Goal: Find specific page/section: Find specific page/section

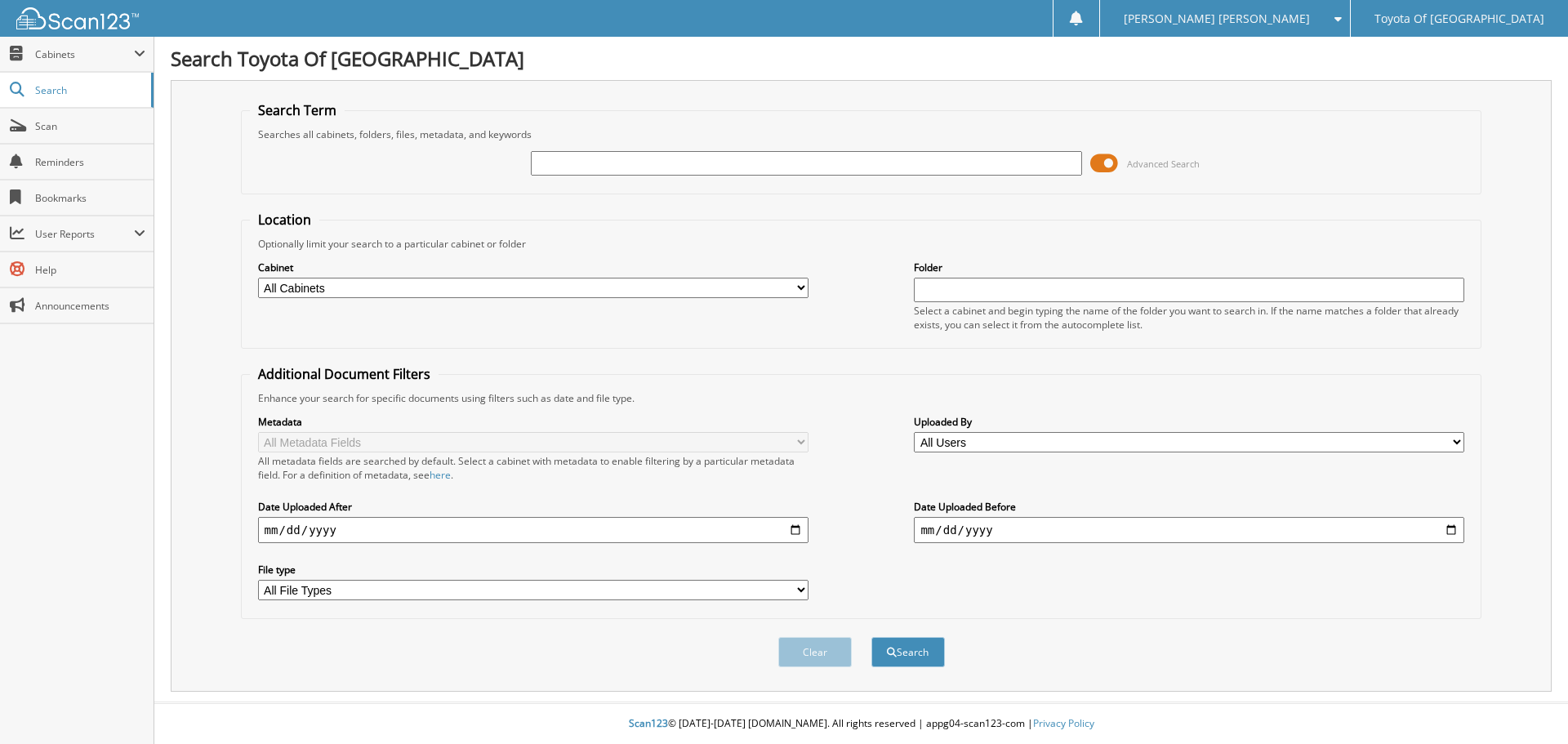
click at [799, 286] on select "All Cabinets ACCOUNTS PAYABLE ACCOUNTS RECEIVABLE BANKS RECS cancellations CAR …" at bounding box center [533, 288] width 550 height 21
select select "1628"
click at [258, 278] on select "All Cabinets ACCOUNTS PAYABLE ACCOUNTS RECEIVABLE BANKS RECS cancellations CAR …" at bounding box center [533, 288] width 550 height 21
click at [574, 166] on input "text" at bounding box center [806, 163] width 550 height 24
type input "671978"
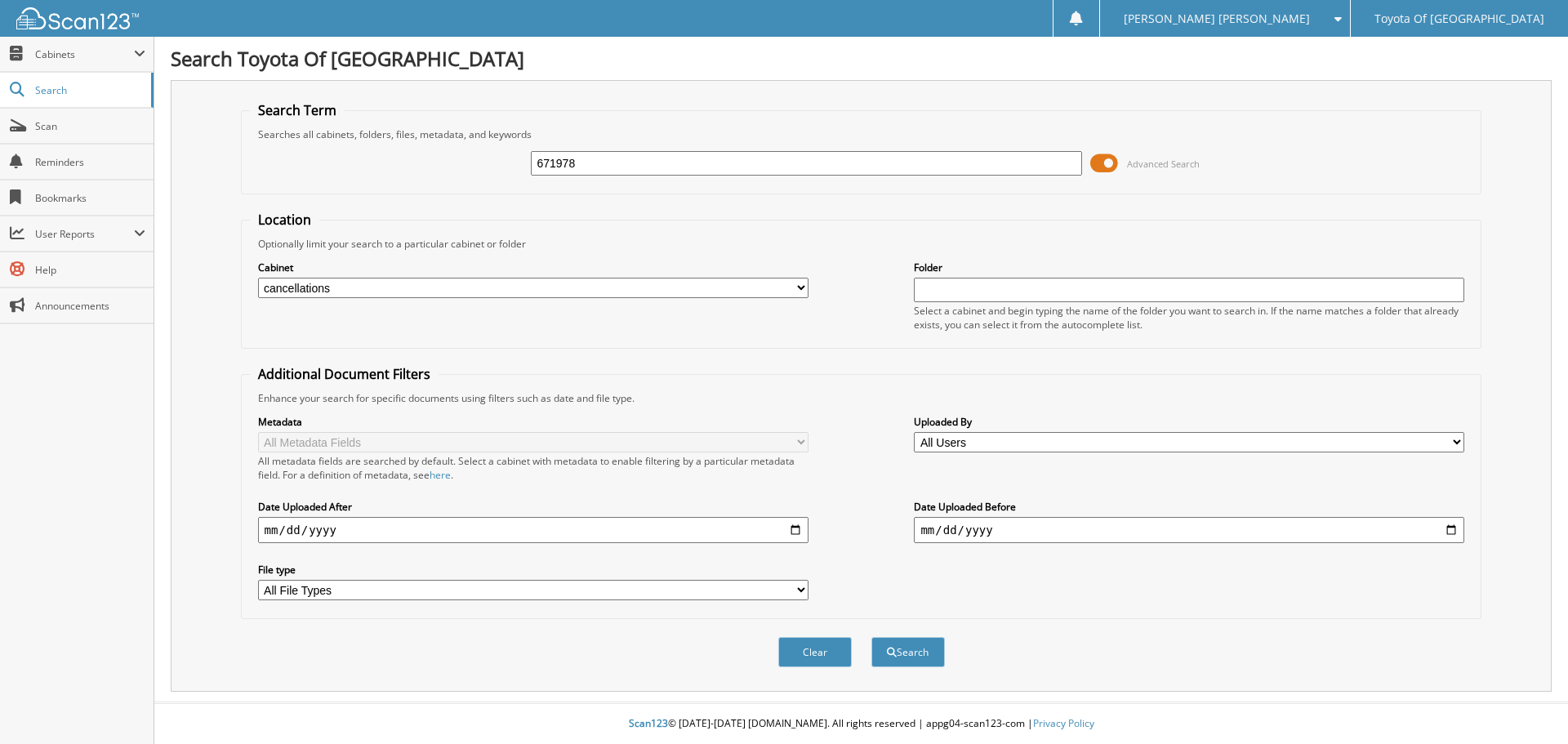
click at [871, 638] on button "Search" at bounding box center [907, 652] width 73 height 30
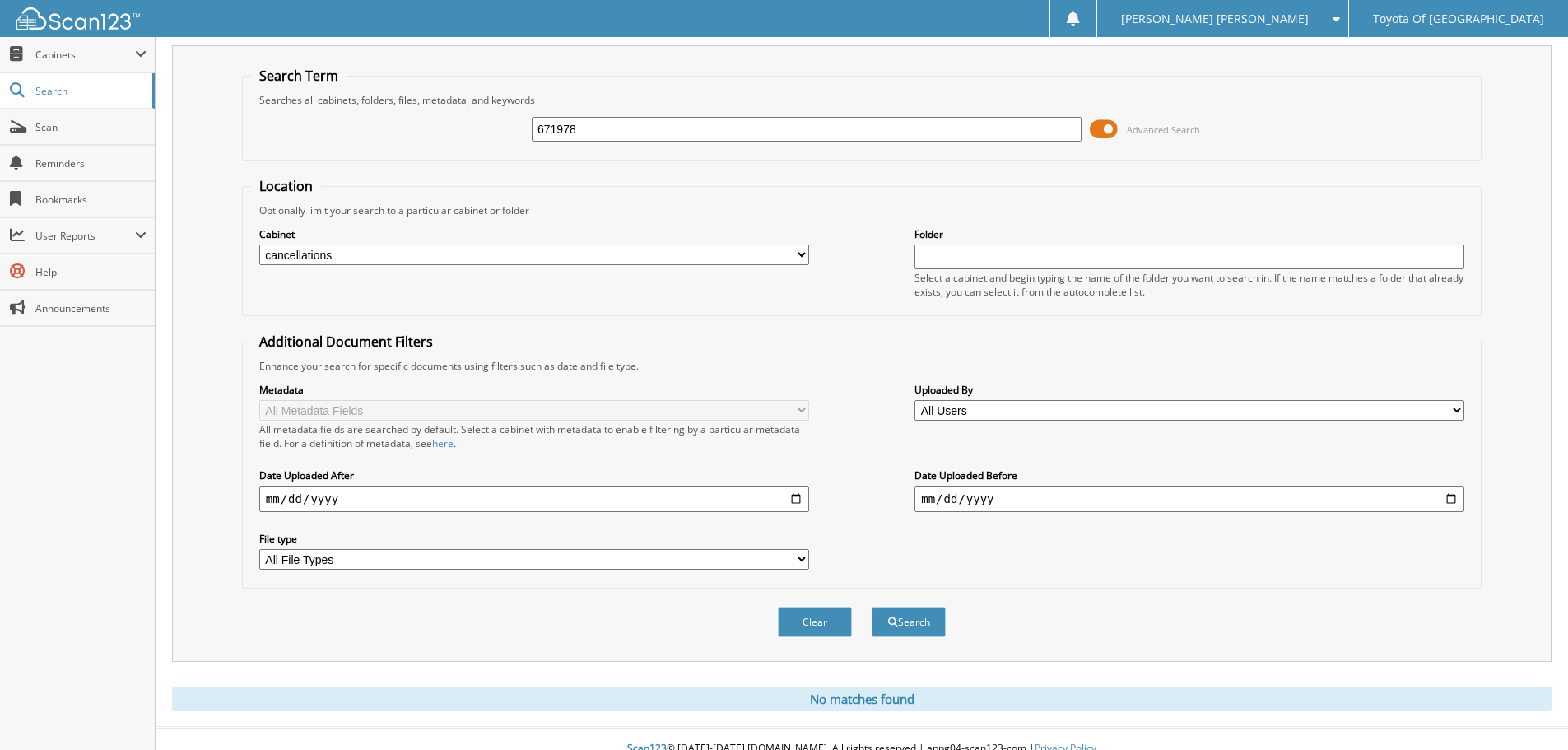
scroll to position [55, 0]
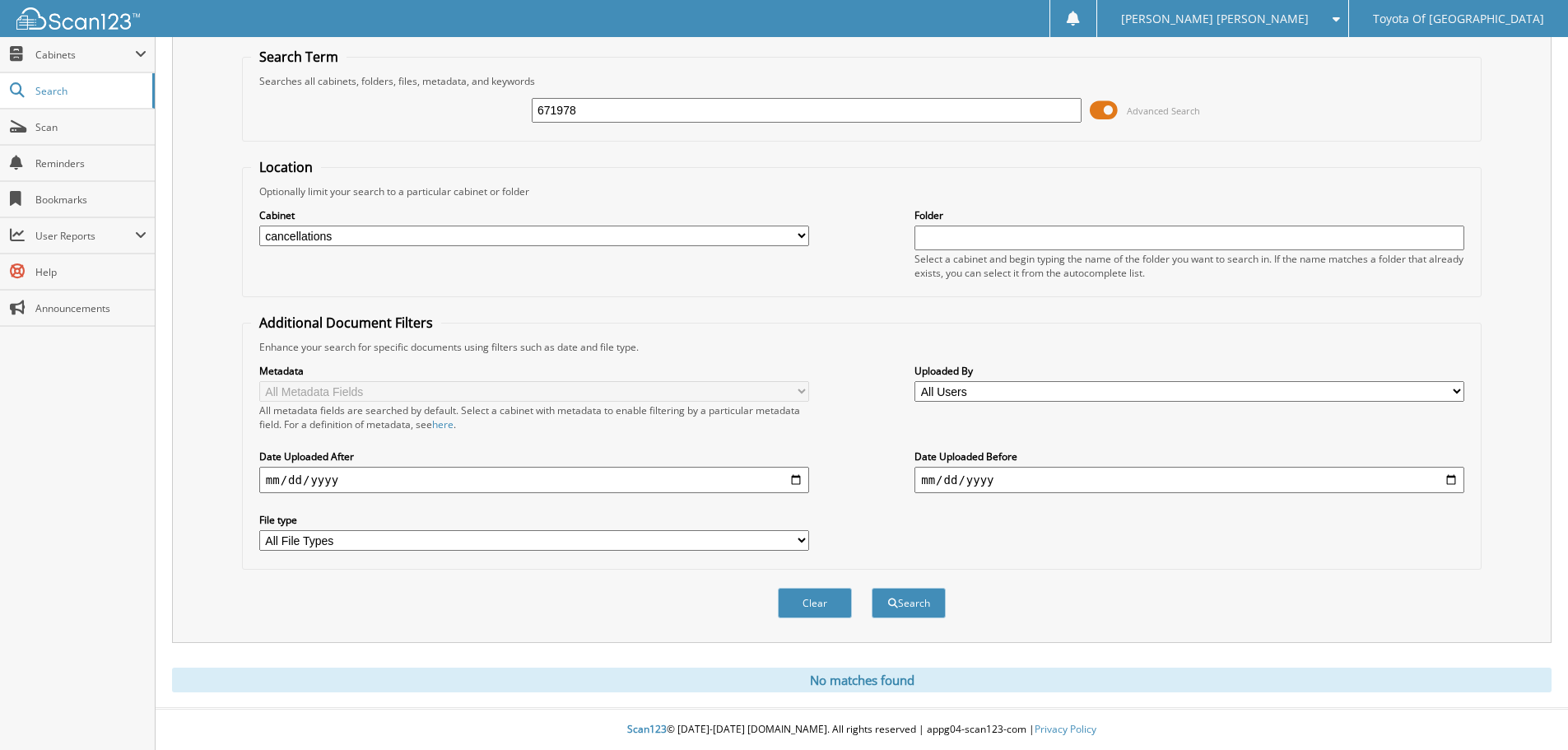
click at [801, 234] on select "All Cabinets ACCOUNTS PAYABLE ACCOUNTS RECEIVABLE BANKS RECS cancellations CAR …" at bounding box center [534, 235] width 550 height 21
select select "1627"
click at [260, 225] on select "All Cabinets ACCOUNTS PAYABLE ACCOUNTS RECEIVABLE BANKS RECS cancellations CAR …" at bounding box center [534, 235] width 550 height 21
click at [920, 606] on button "Search" at bounding box center [908, 603] width 74 height 31
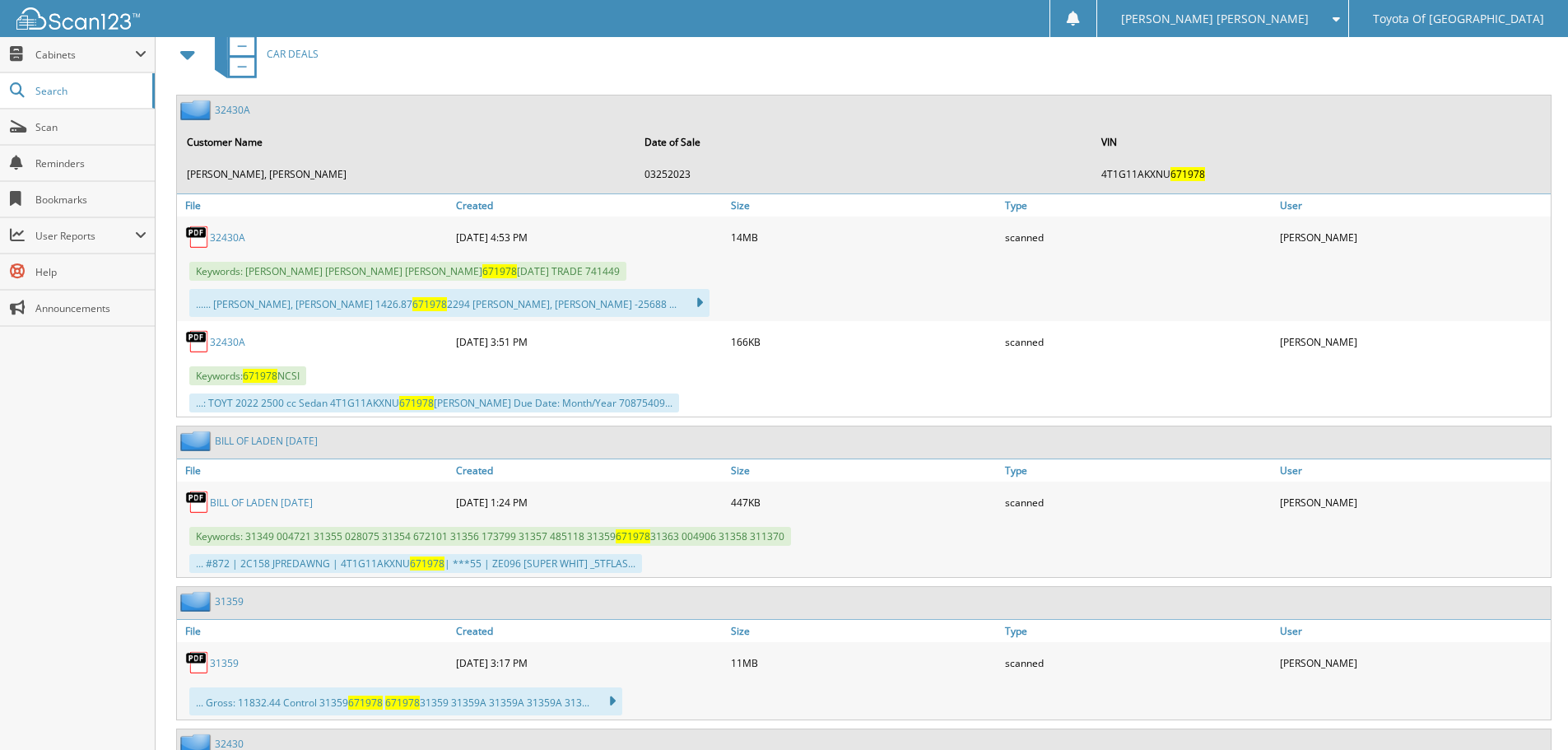
scroll to position [741, 0]
click at [226, 240] on link "32430A" at bounding box center [227, 238] width 35 height 14
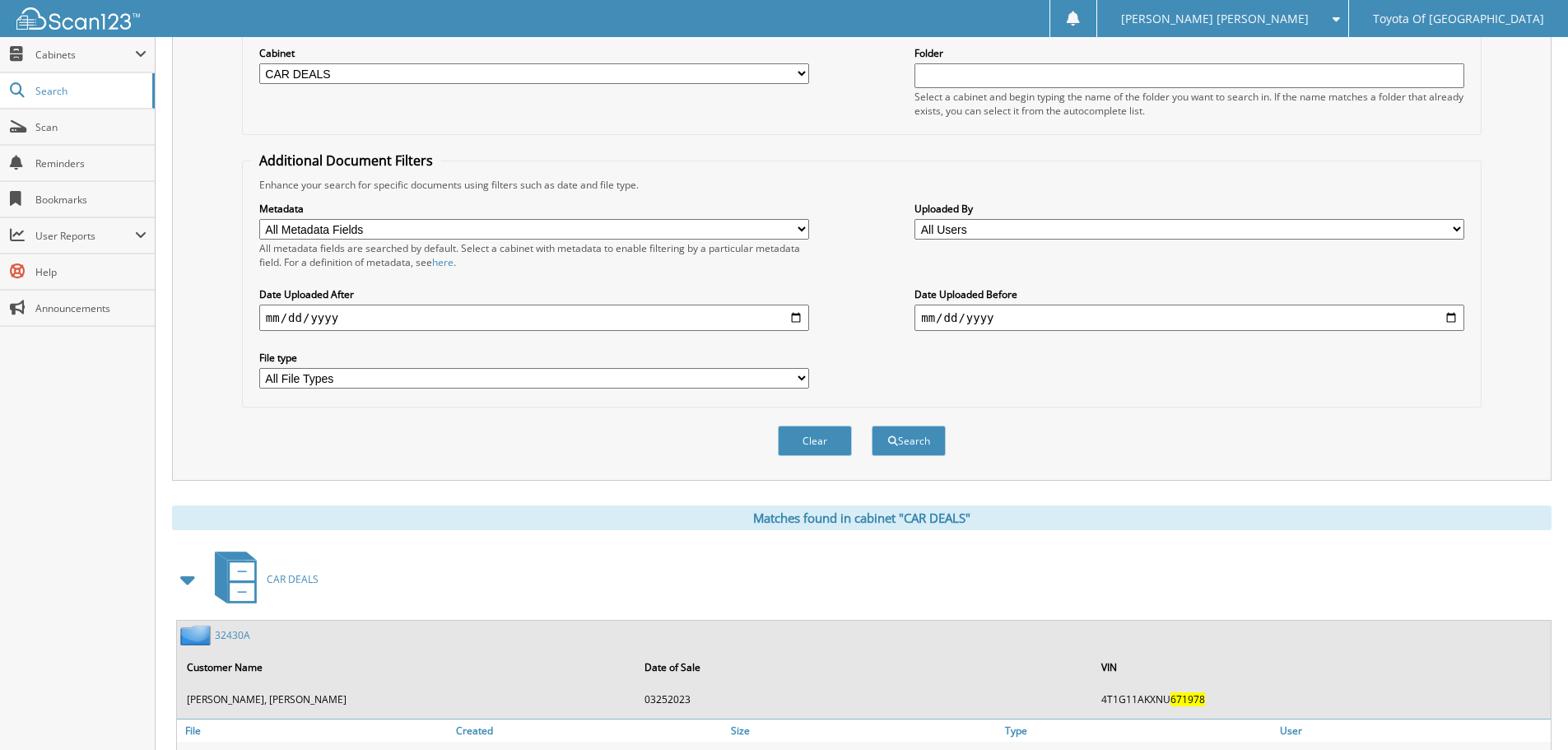
scroll to position [164, 0]
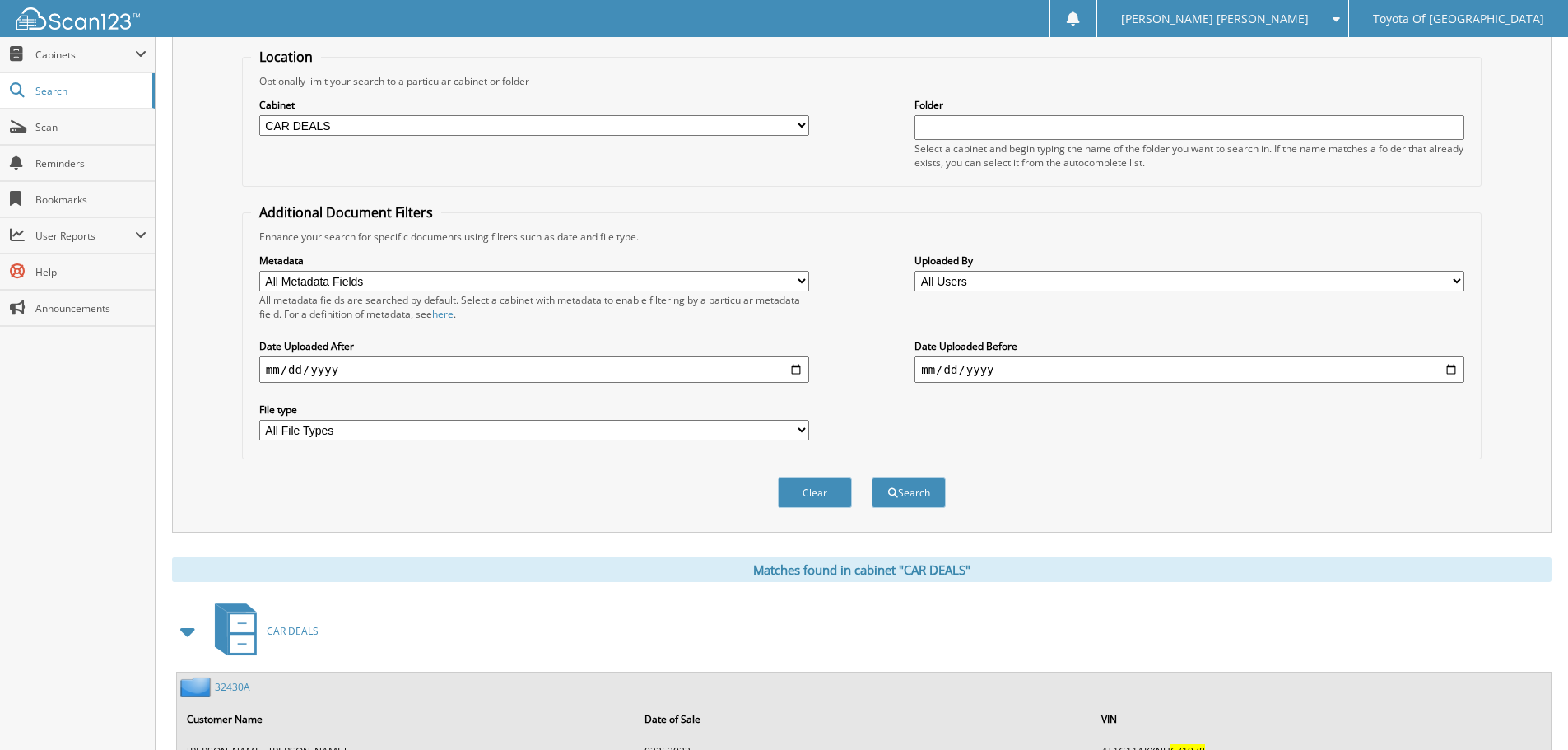
click at [801, 124] on select "All Cabinets ACCOUNTS PAYABLE ACCOUNTS RECEIVABLE BANKS RECS cancellations CAR …" at bounding box center [534, 125] width 550 height 21
select select "1628"
click at [260, 115] on select "All Cabinets ACCOUNTS PAYABLE ACCOUNTS RECEIVABLE BANKS RECS cancellations CAR …" at bounding box center [534, 125] width 550 height 21
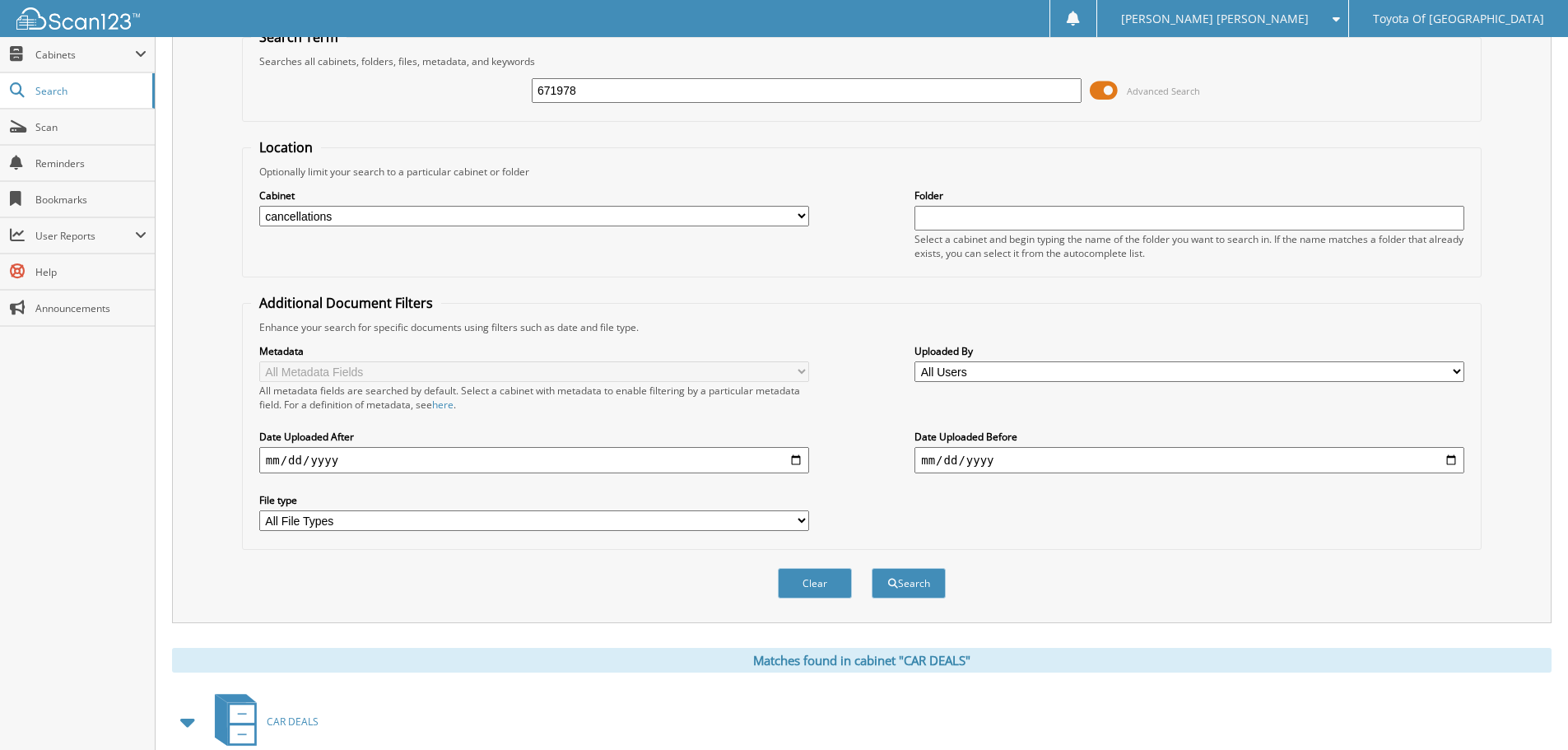
scroll to position [0, 0]
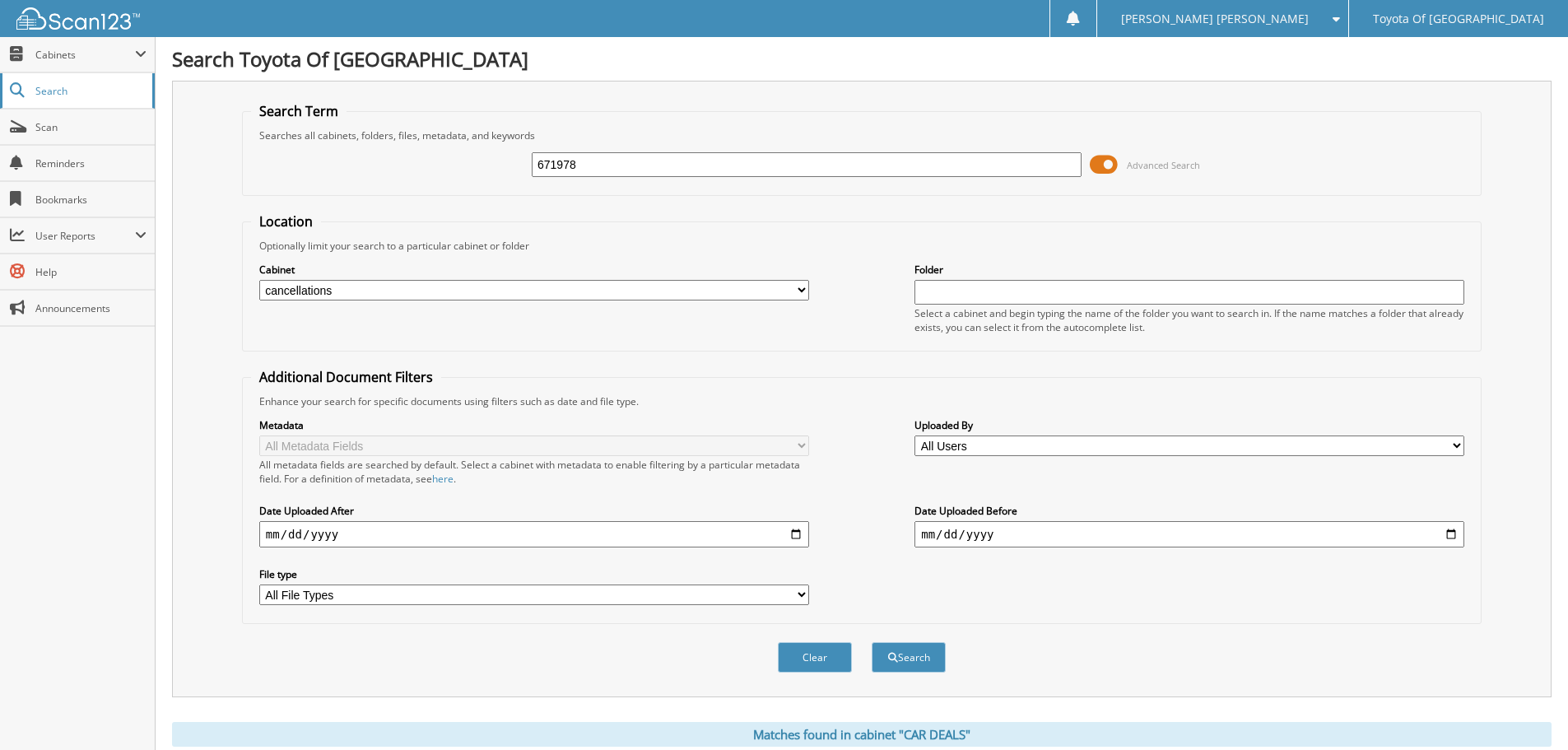
drag, startPoint x: 645, startPoint y: 161, endPoint x: 96, endPoint y: 89, distance: 553.7
type input "221769"
click at [872, 643] on button "Search" at bounding box center [908, 657] width 74 height 31
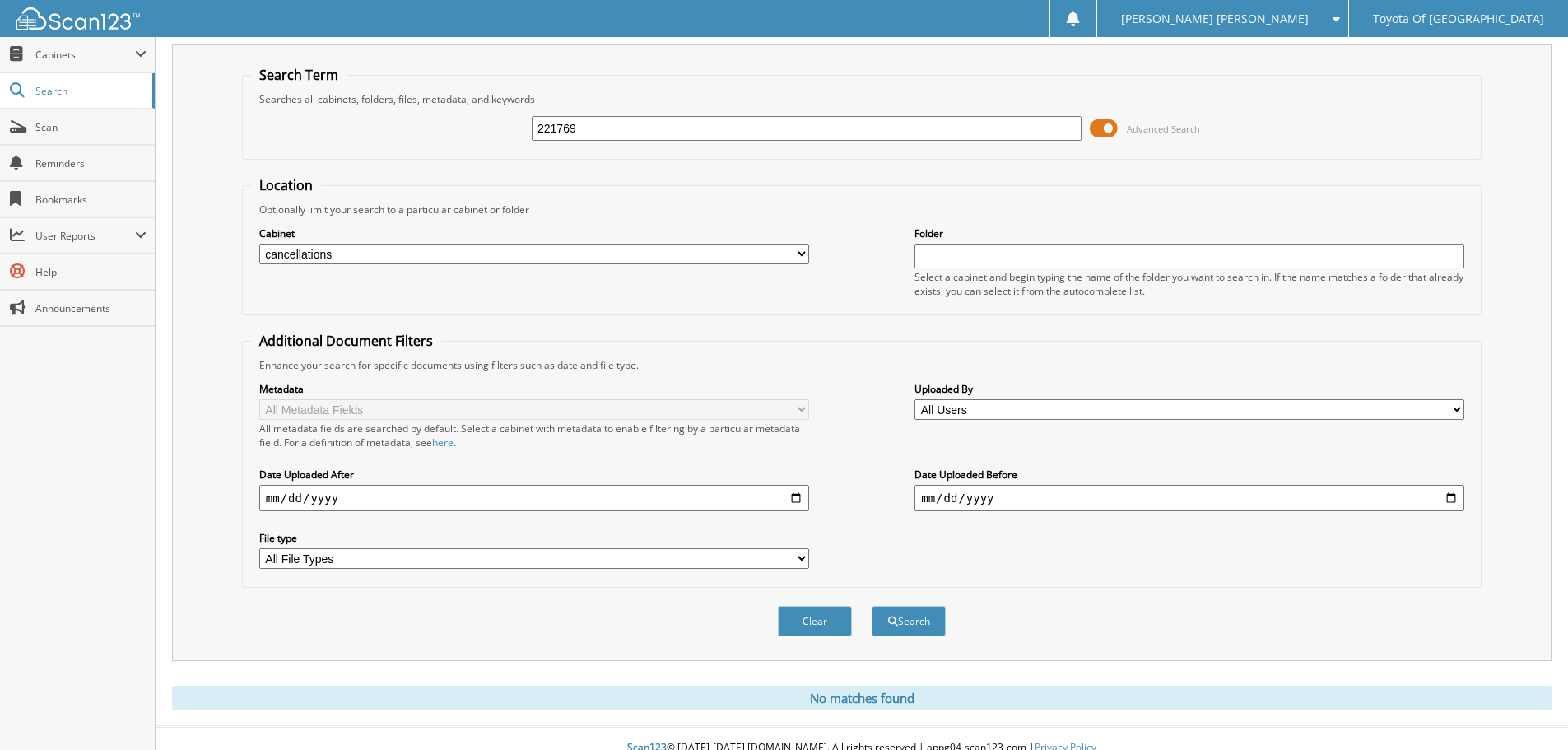
scroll to position [55, 0]
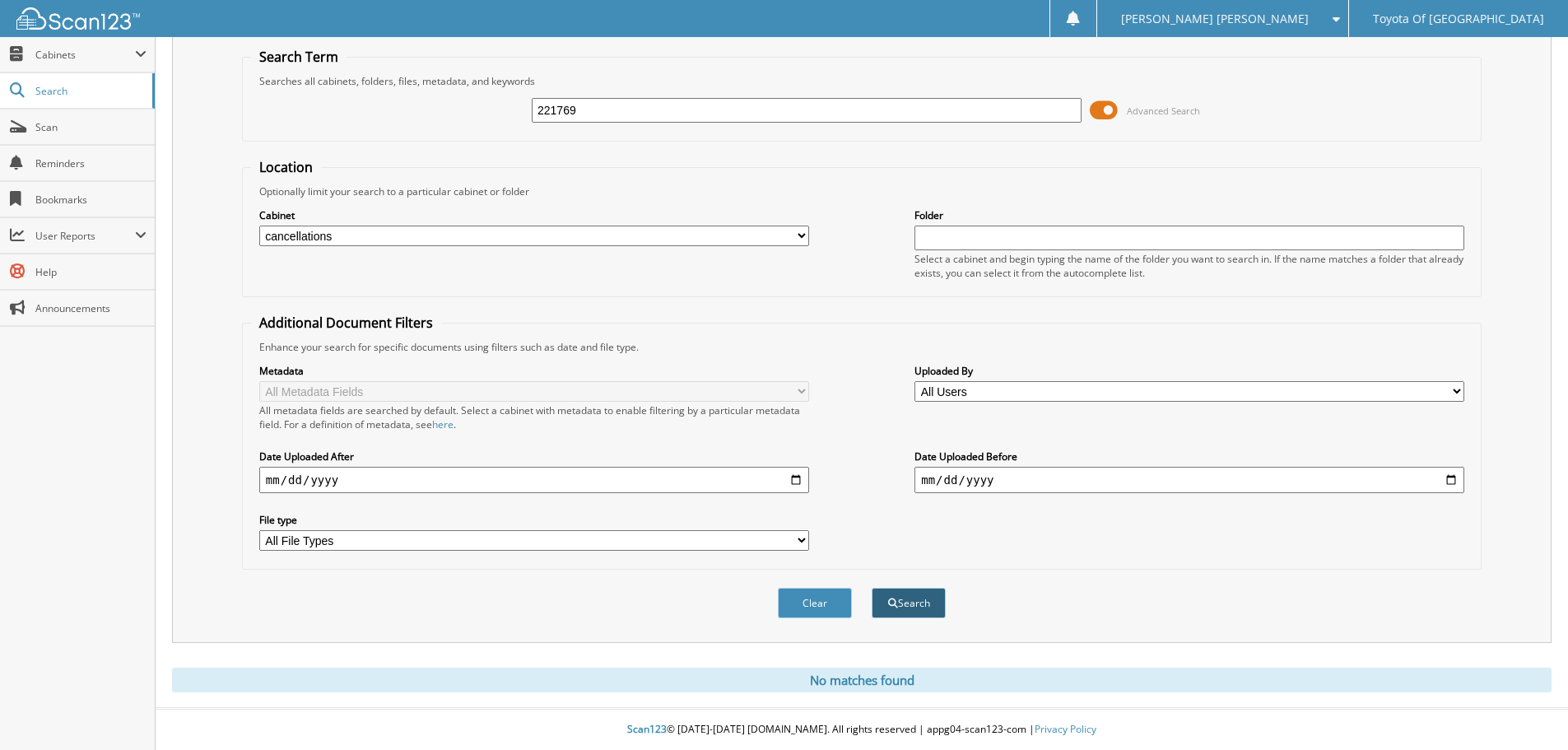
click at [906, 606] on button "Search" at bounding box center [908, 603] width 74 height 31
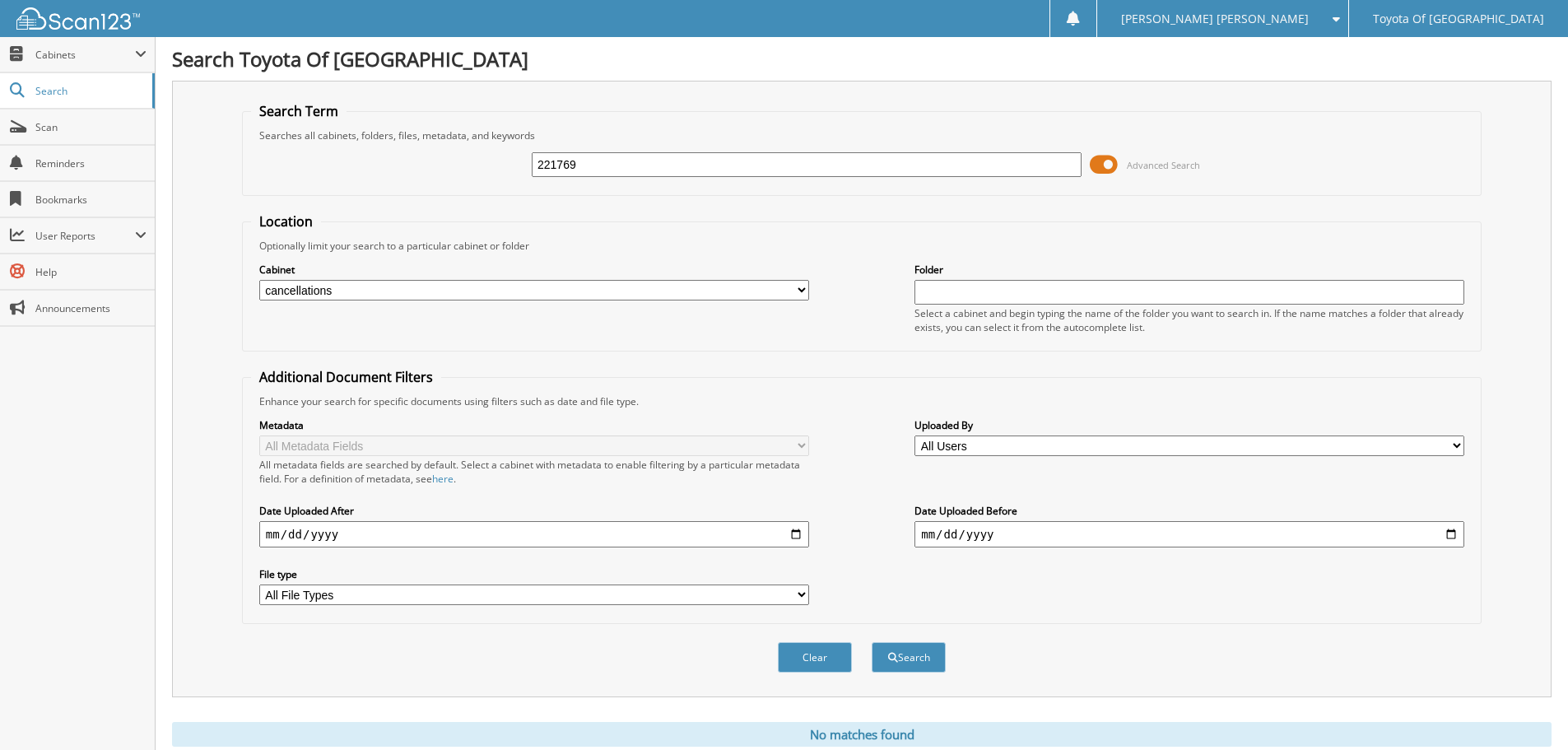
click at [803, 290] on select "All Cabinets ACCOUNTS PAYABLE ACCOUNTS RECEIVABLE BANKS RECS cancellations CAR …" at bounding box center [534, 290] width 550 height 21
select select "1627"
click at [260, 281] on select "All Cabinets ACCOUNTS PAYABLE ACCOUNTS RECEIVABLE BANKS RECS cancellations CAR …" at bounding box center [534, 290] width 550 height 21
click at [917, 662] on button "Search" at bounding box center [908, 657] width 74 height 31
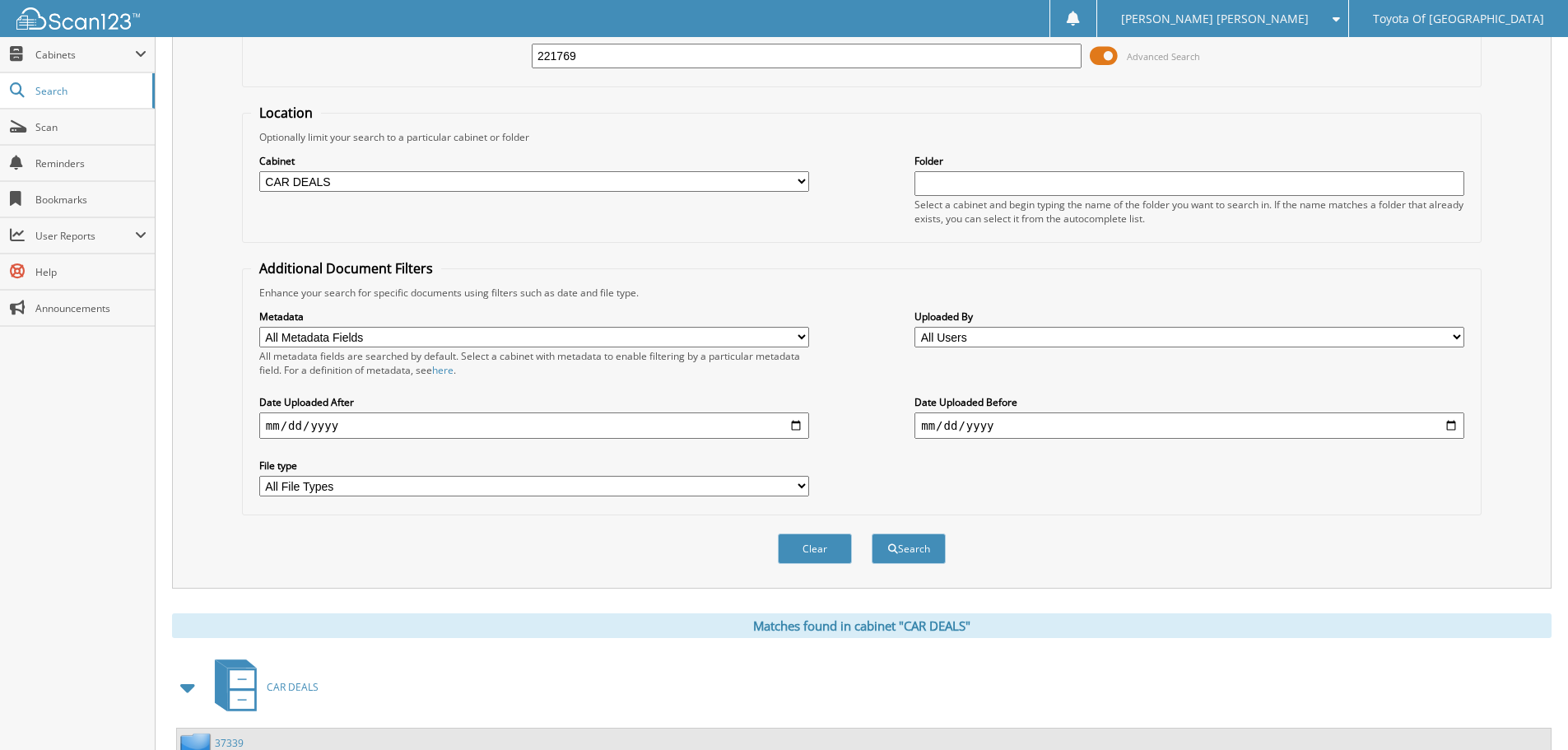
scroll to position [289, 0]
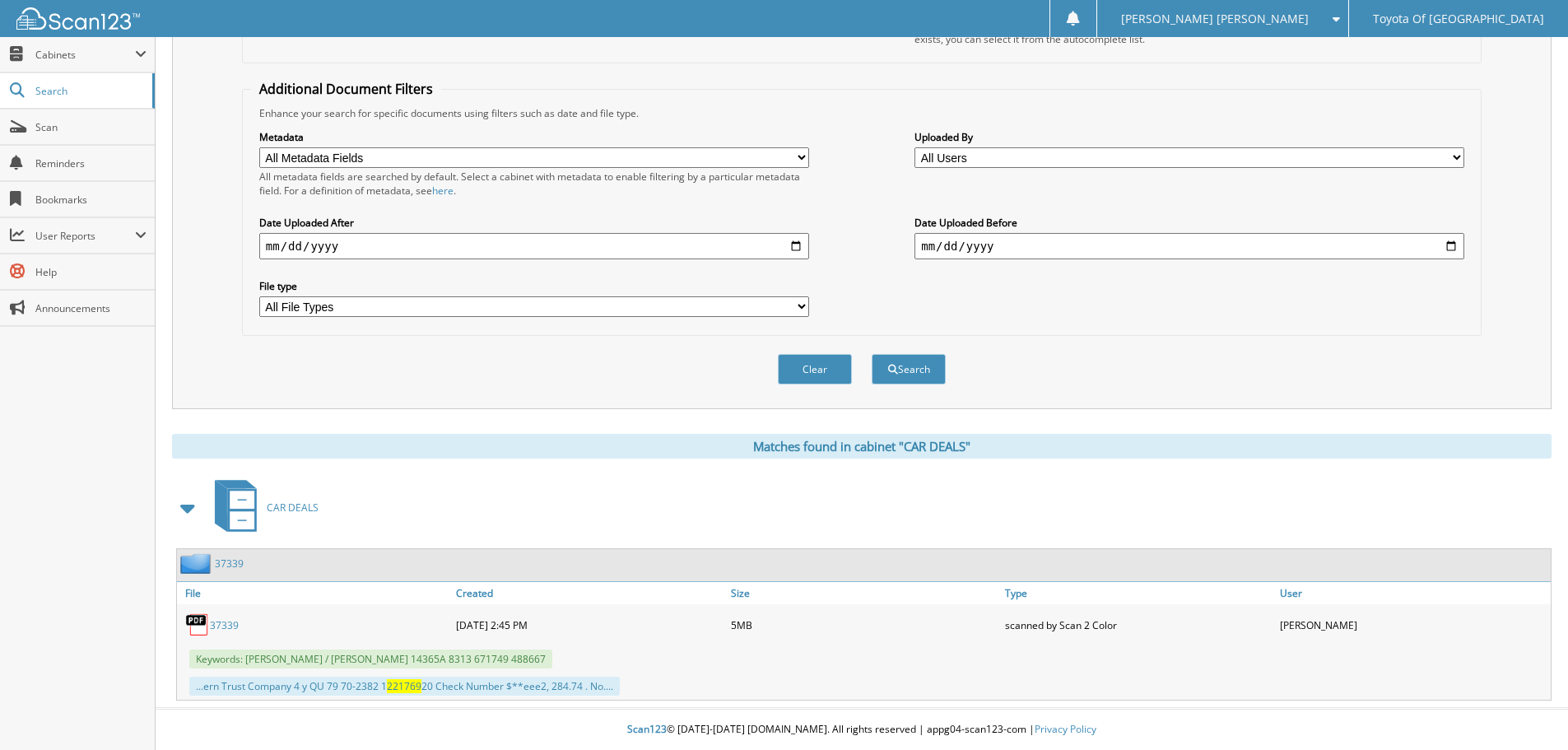
click at [224, 622] on link "37339" at bounding box center [223, 626] width 29 height 14
click at [1073, 407] on div "Search Term Searches all cabinets, folders, files, metadata, and keywords 22176…" at bounding box center [862, 100] width 1380 height 617
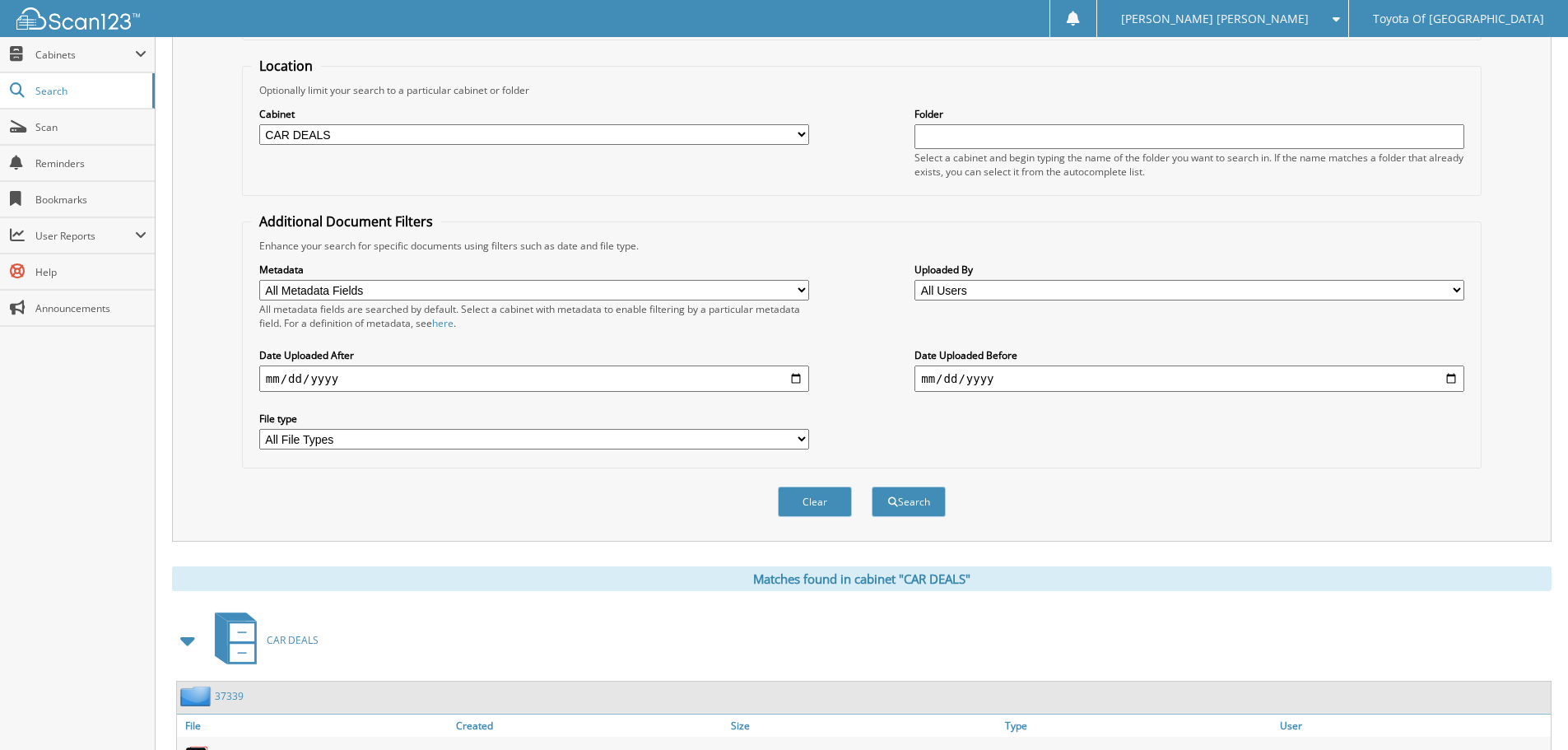
scroll to position [0, 0]
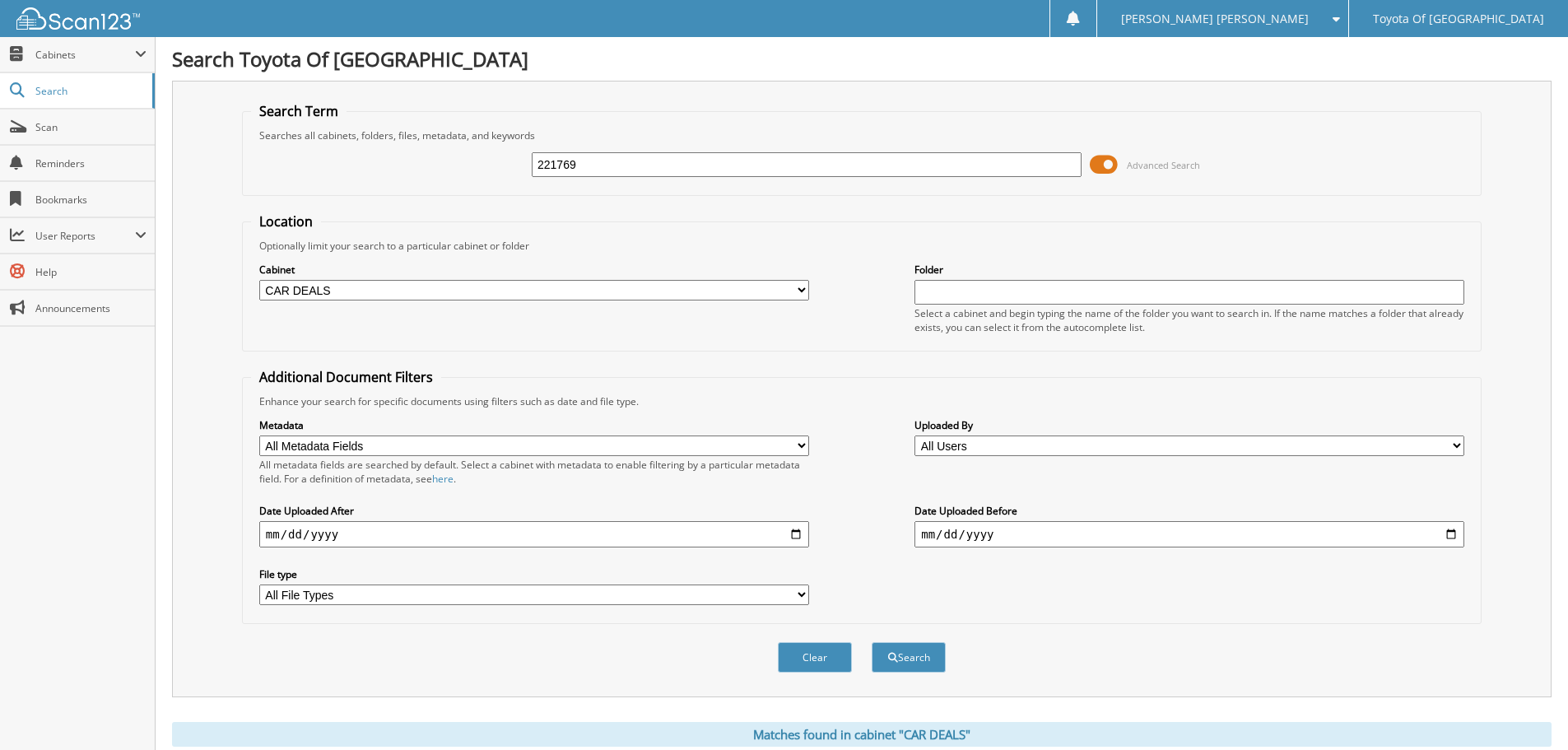
click at [569, 159] on input "221769" at bounding box center [807, 164] width 550 height 25
type input "221759"
click at [927, 661] on button "Search" at bounding box center [908, 657] width 74 height 31
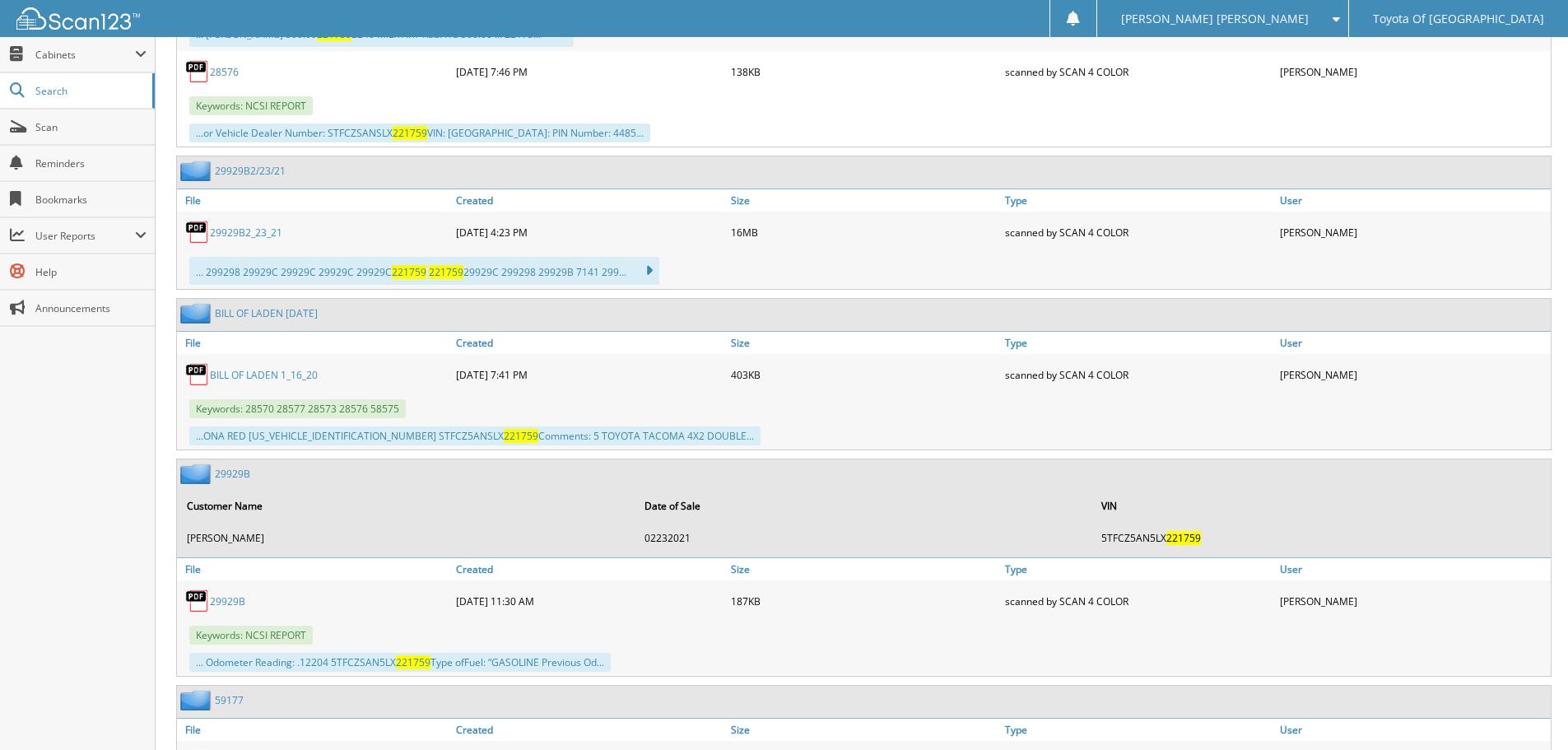
scroll to position [1084, 0]
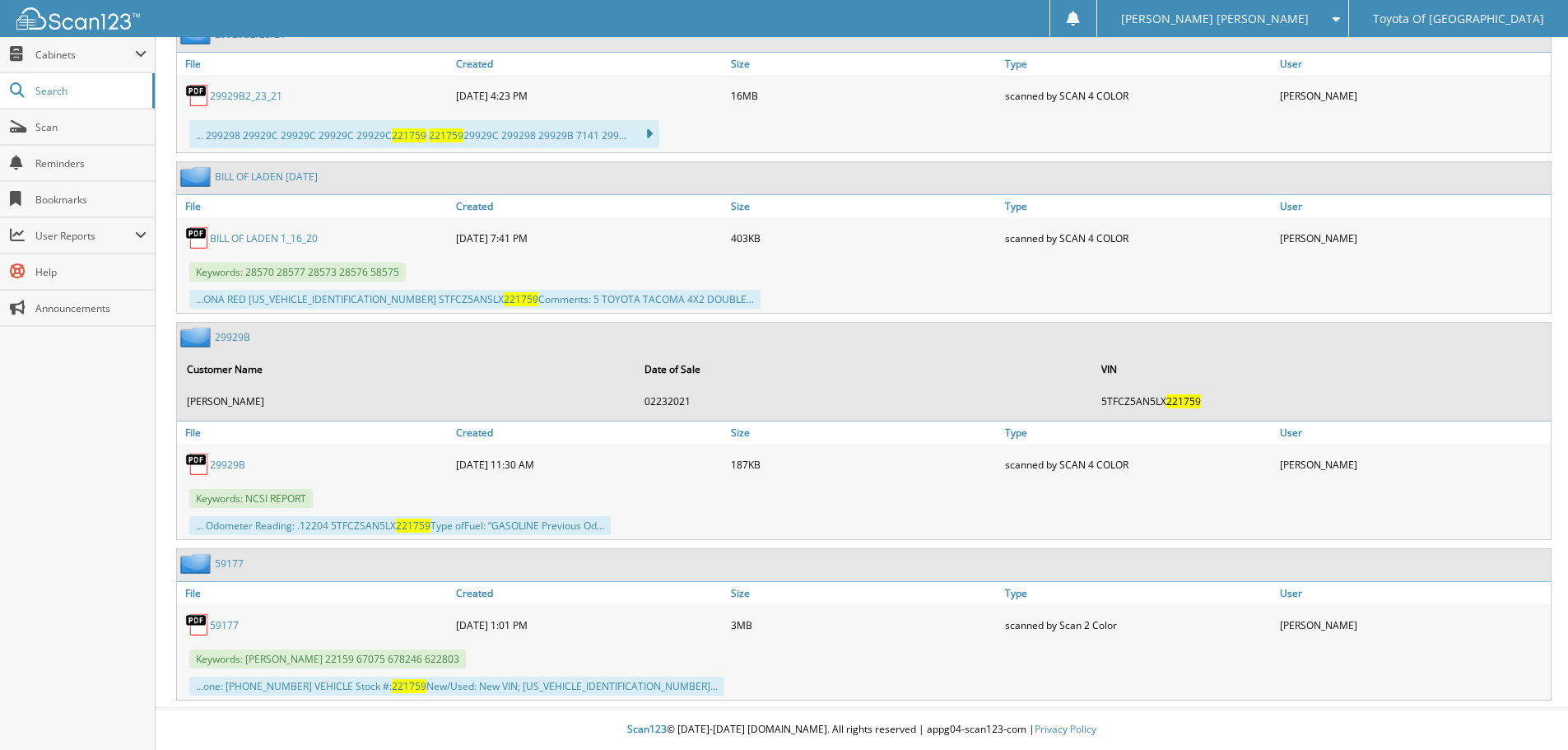
click at [235, 463] on link "29929B" at bounding box center [227, 465] width 35 height 14
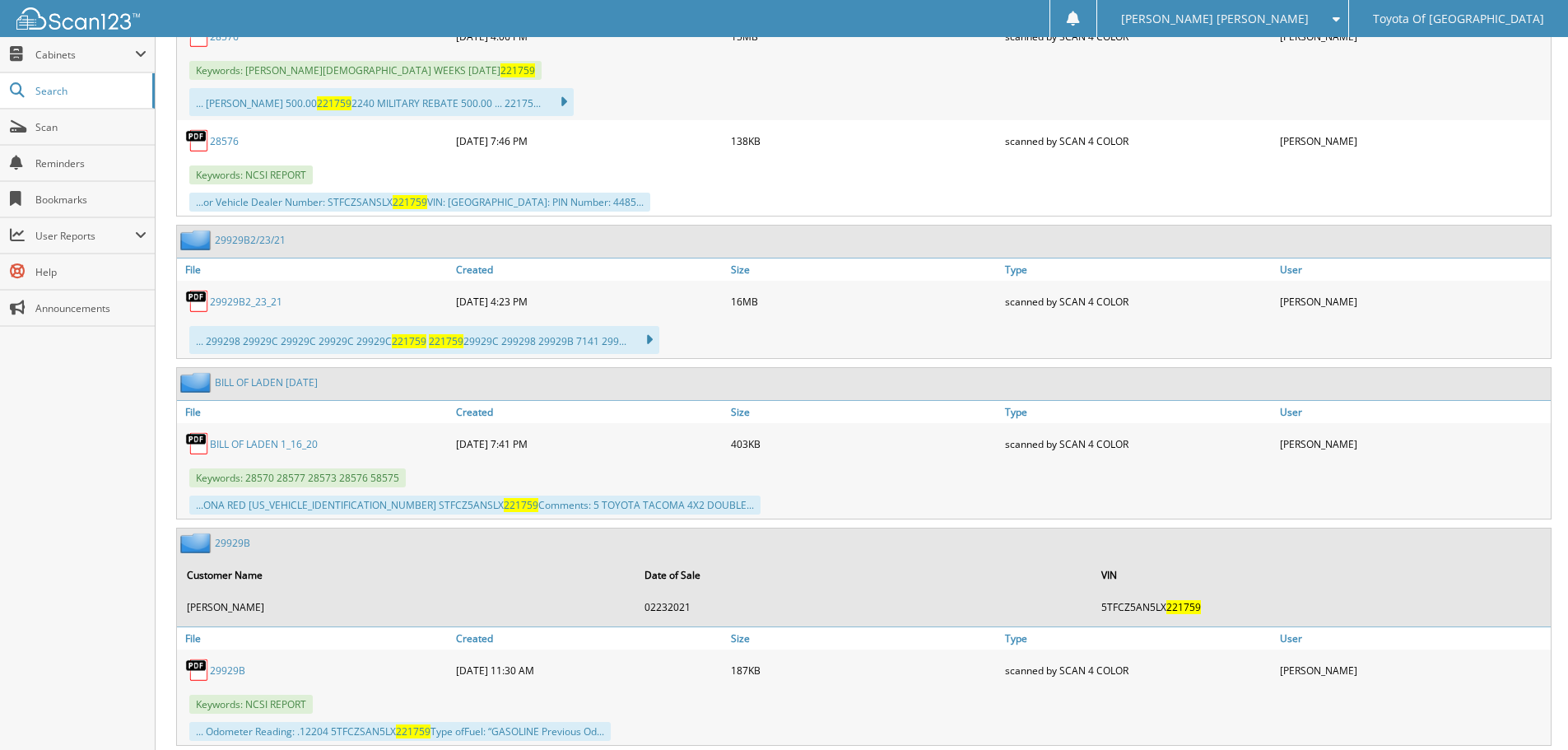
scroll to position [837, 0]
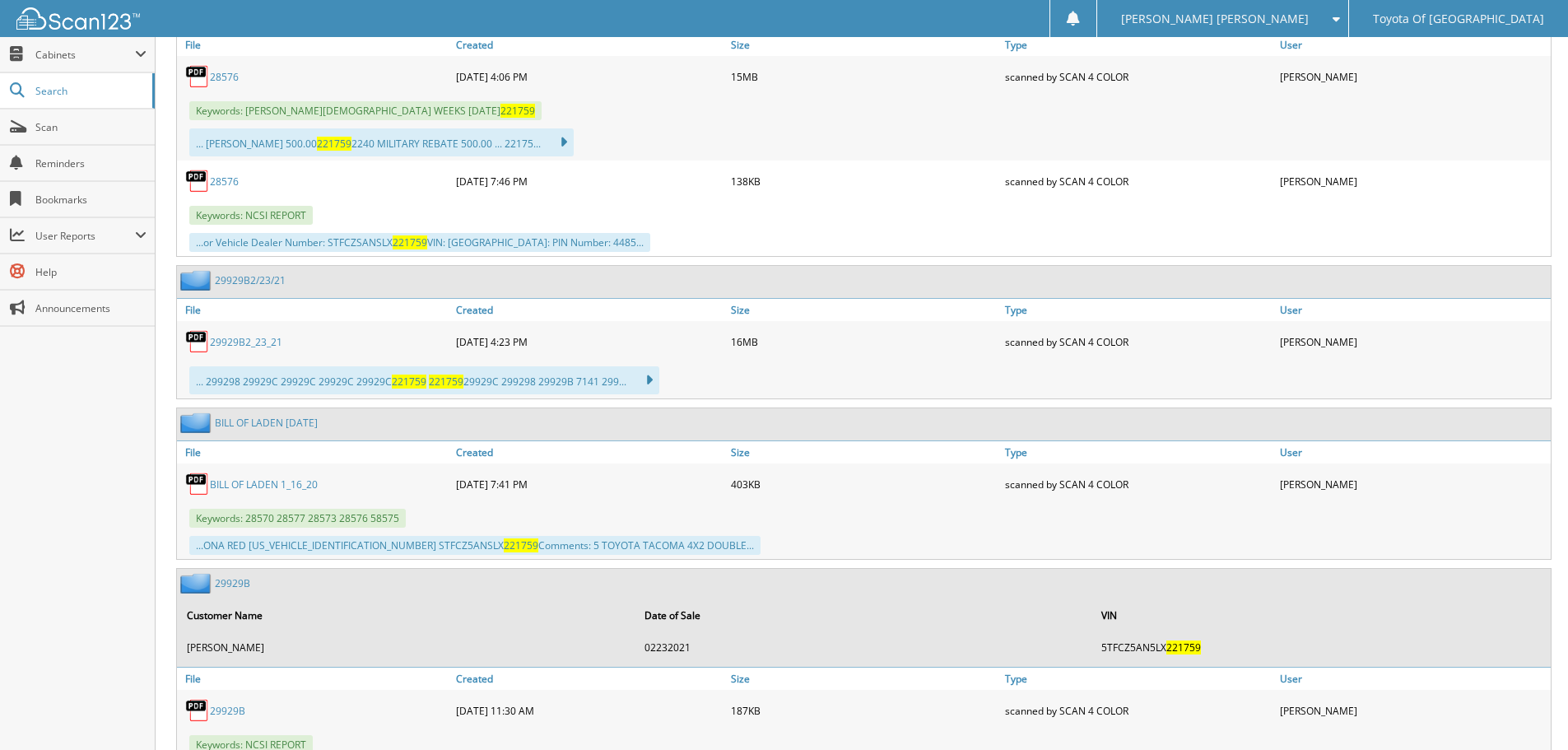
click at [234, 343] on link "29929B2_23_21" at bounding box center [246, 343] width 73 height 14
